Goal: Book appointment/travel/reservation

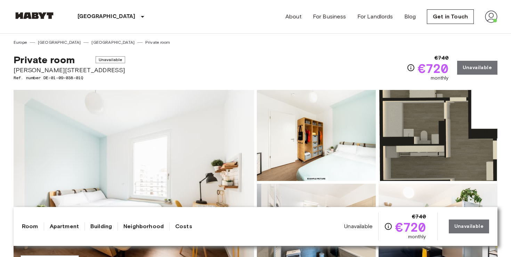
click at [491, 17] on img at bounding box center [491, 16] width 13 height 13
click at [471, 32] on li "Profile" at bounding box center [470, 29] width 69 height 13
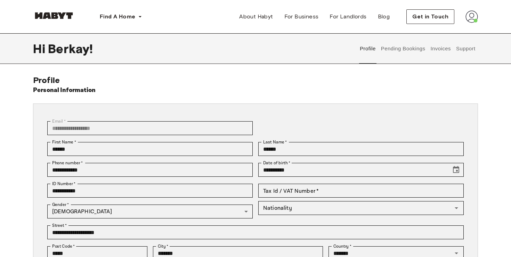
click at [401, 49] on button "Pending Bookings" at bounding box center [403, 48] width 46 height 31
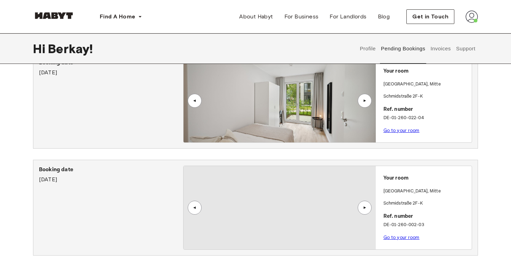
scroll to position [75, 0]
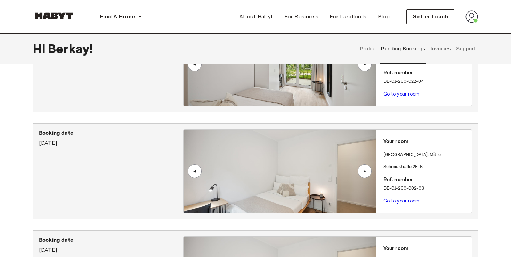
click at [412, 92] on link "Go to your room" at bounding box center [401, 93] width 36 height 5
click at [389, 200] on link "Go to your room" at bounding box center [401, 200] width 36 height 5
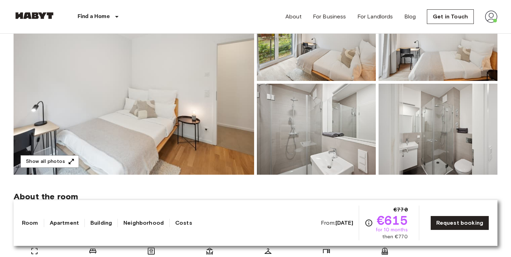
scroll to position [87, 0]
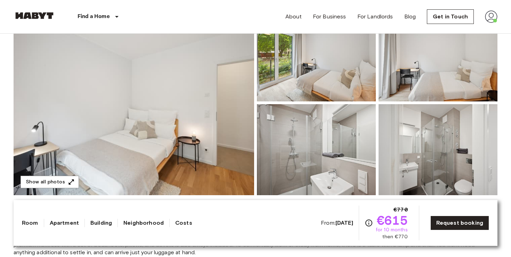
click at [222, 67] on img at bounding box center [134, 102] width 240 height 185
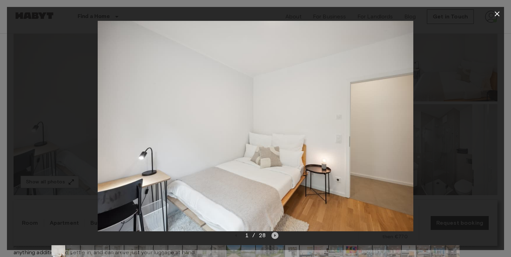
click at [276, 236] on icon "Next image" at bounding box center [274, 235] width 7 height 7
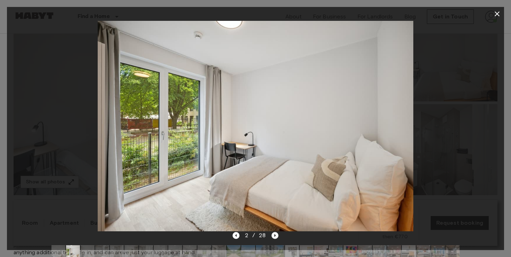
click at [277, 236] on icon "Next image" at bounding box center [274, 235] width 7 height 7
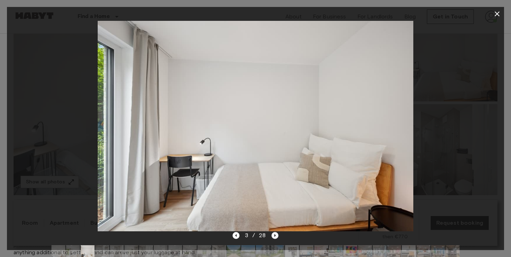
click at [277, 236] on icon "Next image" at bounding box center [274, 235] width 7 height 7
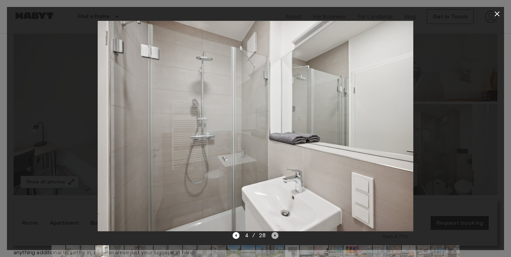
click at [276, 236] on icon "Next image" at bounding box center [274, 235] width 7 height 7
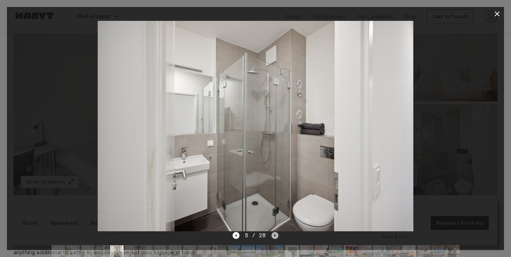
click at [276, 236] on icon "Next image" at bounding box center [274, 235] width 7 height 7
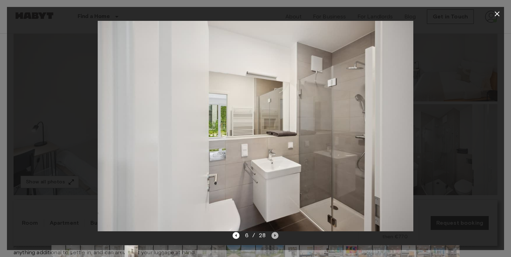
click at [276, 236] on icon "Next image" at bounding box center [274, 235] width 7 height 7
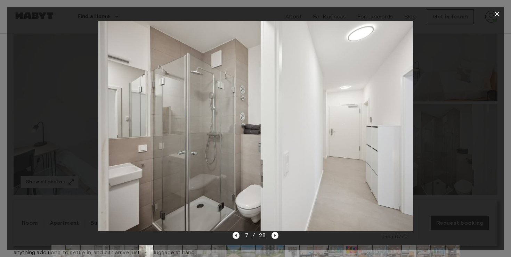
click at [236, 236] on icon "Previous image" at bounding box center [235, 235] width 1 height 3
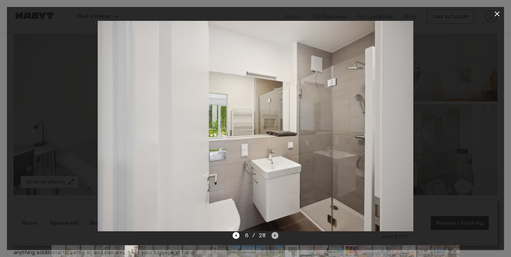
click at [274, 236] on icon "Next image" at bounding box center [274, 235] width 1 height 3
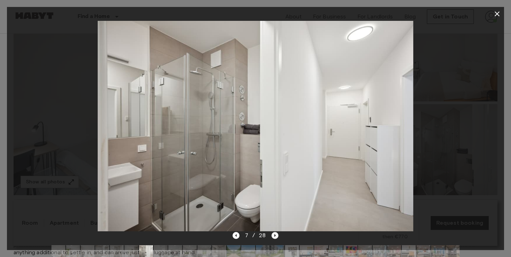
click at [275, 236] on icon "Next image" at bounding box center [274, 235] width 7 height 7
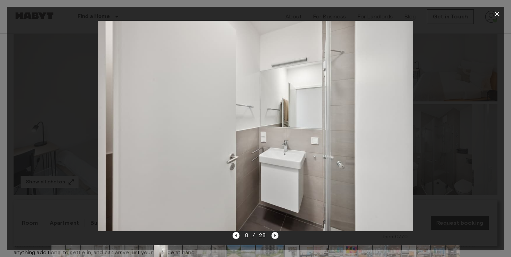
click at [274, 236] on icon "Next image" at bounding box center [274, 235] width 1 height 3
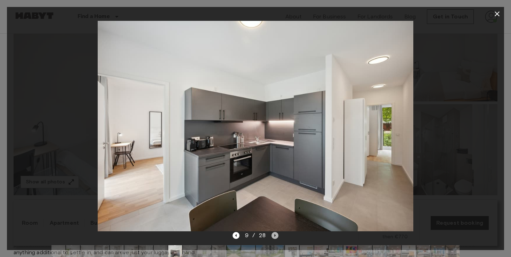
click at [277, 236] on icon "Next image" at bounding box center [274, 235] width 7 height 7
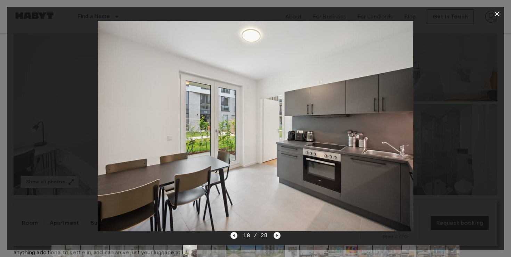
click at [277, 236] on icon "Next image" at bounding box center [276, 235] width 7 height 7
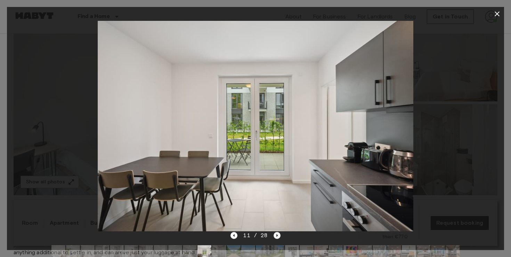
click at [277, 236] on icon "Next image" at bounding box center [276, 235] width 7 height 7
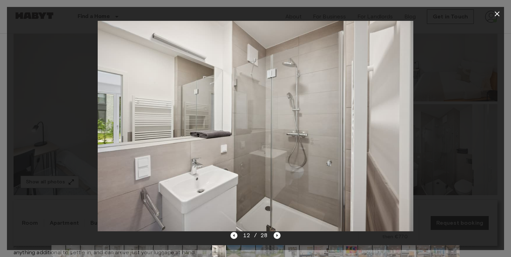
click at [447, 117] on div at bounding box center [255, 126] width 497 height 211
click at [497, 11] on icon "button" at bounding box center [497, 14] width 8 height 8
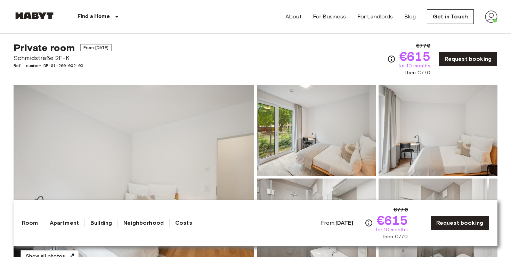
scroll to position [0, 0]
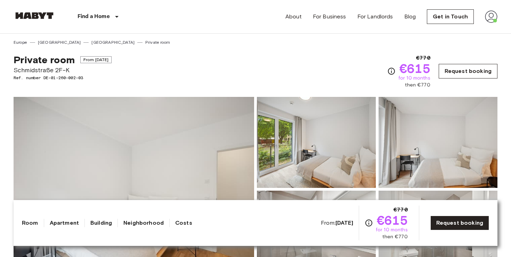
click at [474, 75] on link "Request booking" at bounding box center [467, 71] width 59 height 15
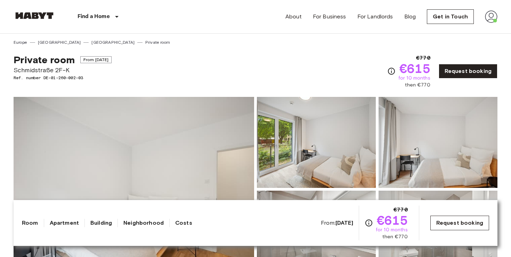
click at [461, 227] on link "Request booking" at bounding box center [459, 223] width 59 height 15
